Goal: Find specific page/section: Find specific page/section

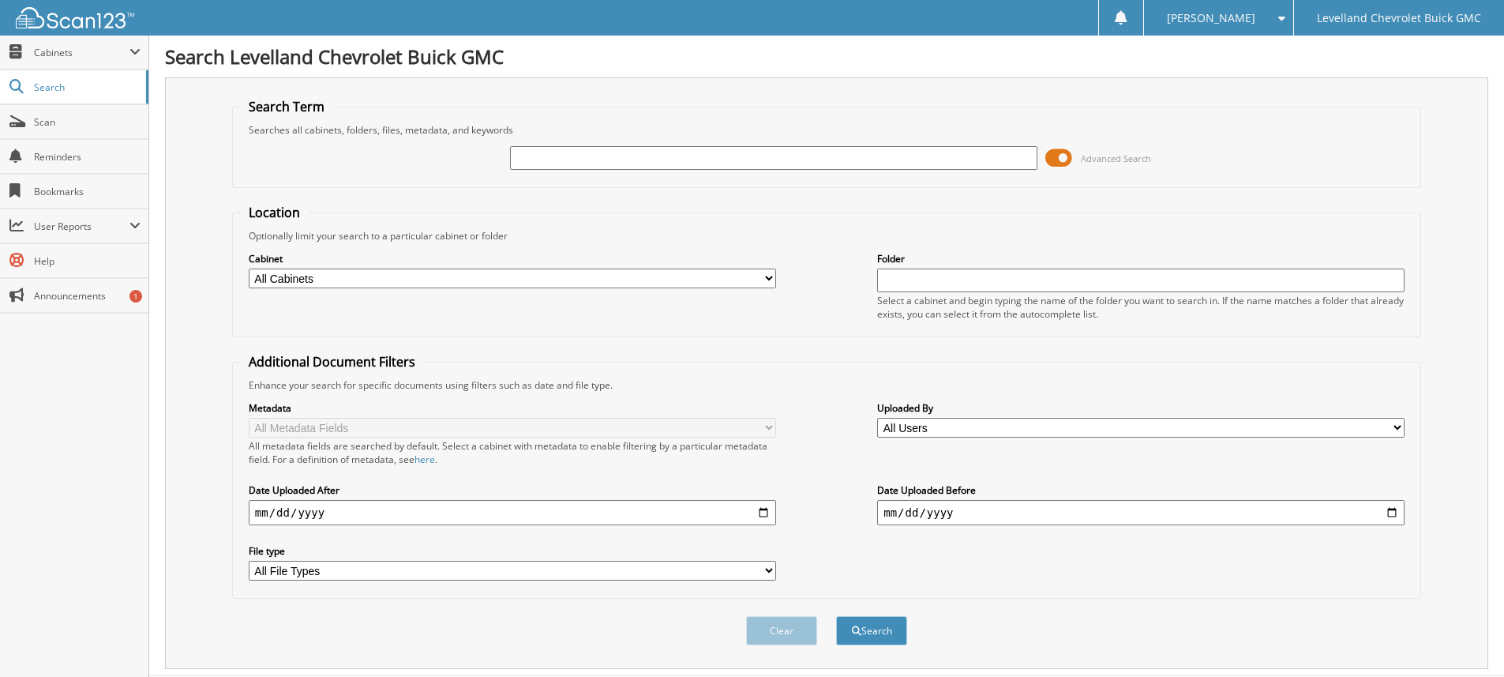
click at [540, 163] on input "text" at bounding box center [774, 158] width 528 height 24
type input "20281"
click at [836, 616] on button "Search" at bounding box center [871, 630] width 71 height 29
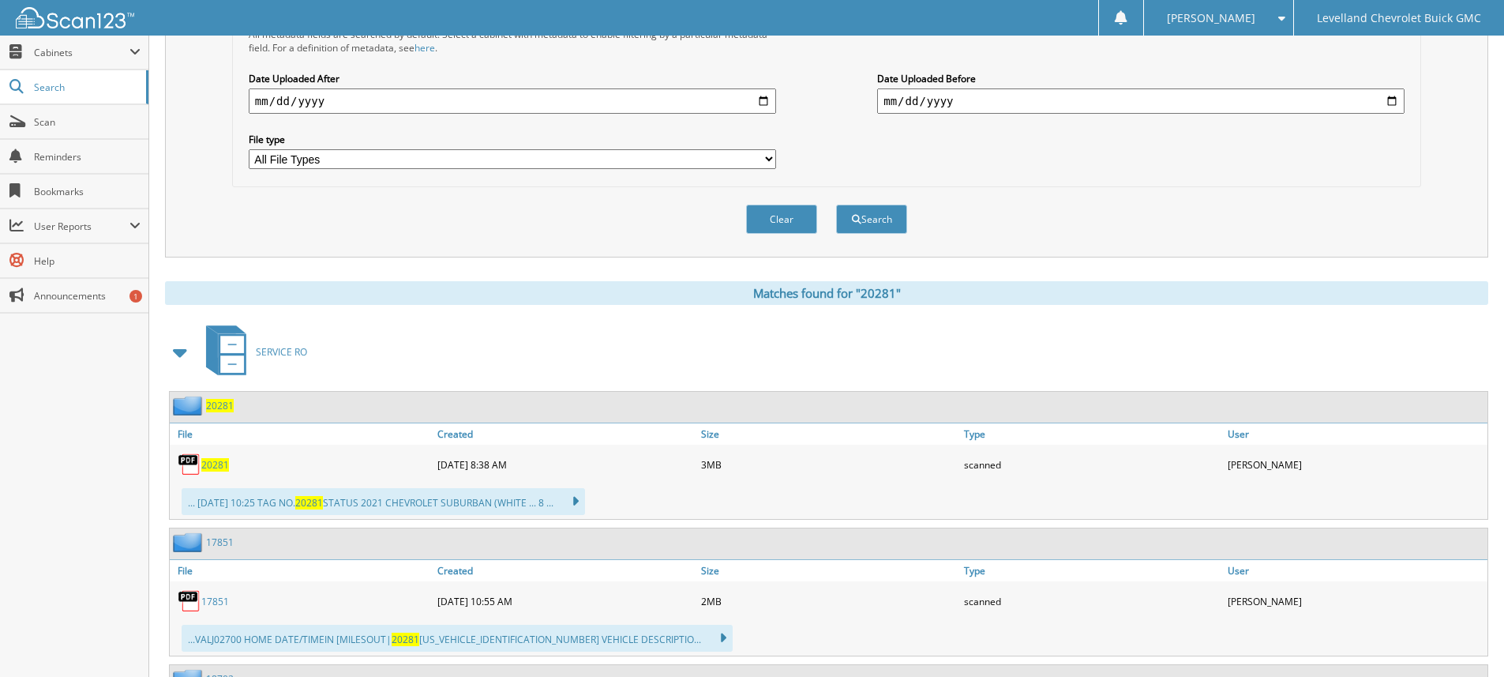
scroll to position [474, 0]
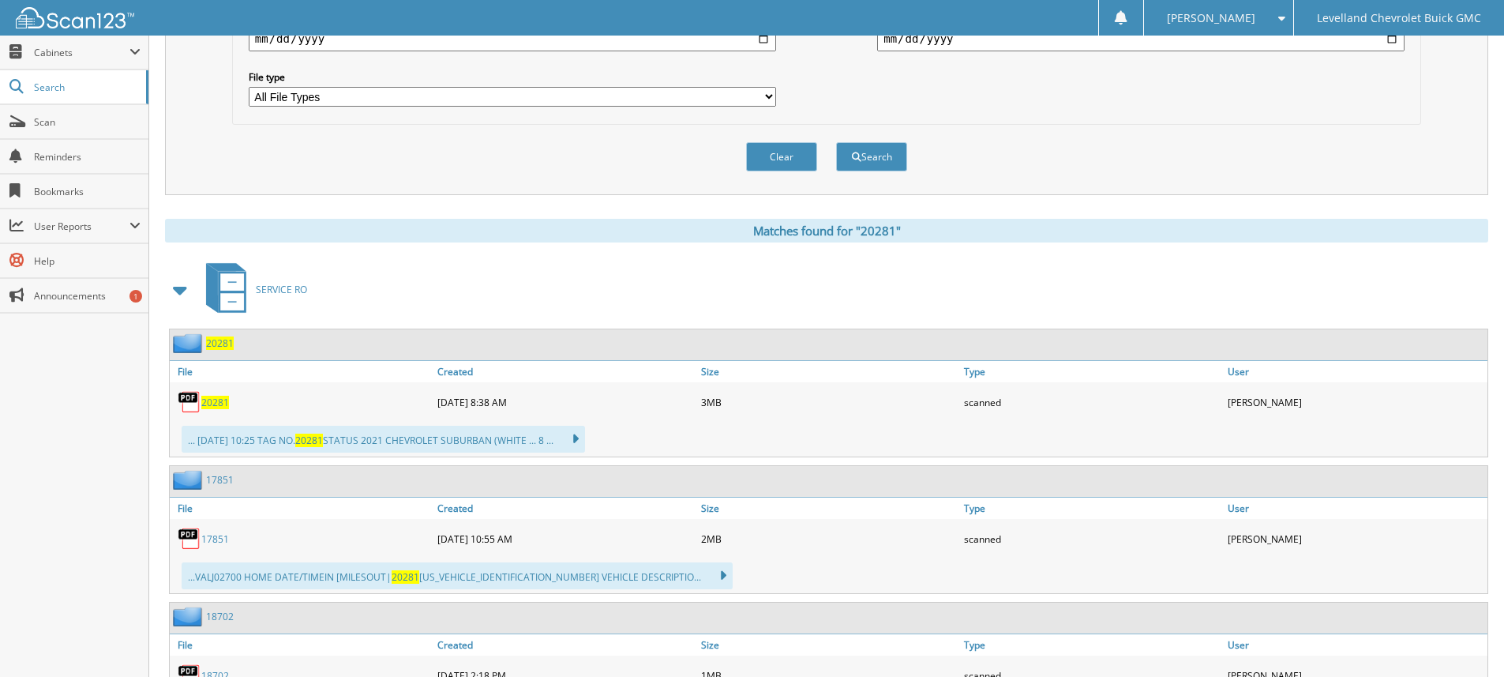
click at [214, 400] on span "20281" at bounding box center [215, 402] width 28 height 13
